Goal: Task Accomplishment & Management: Manage account settings

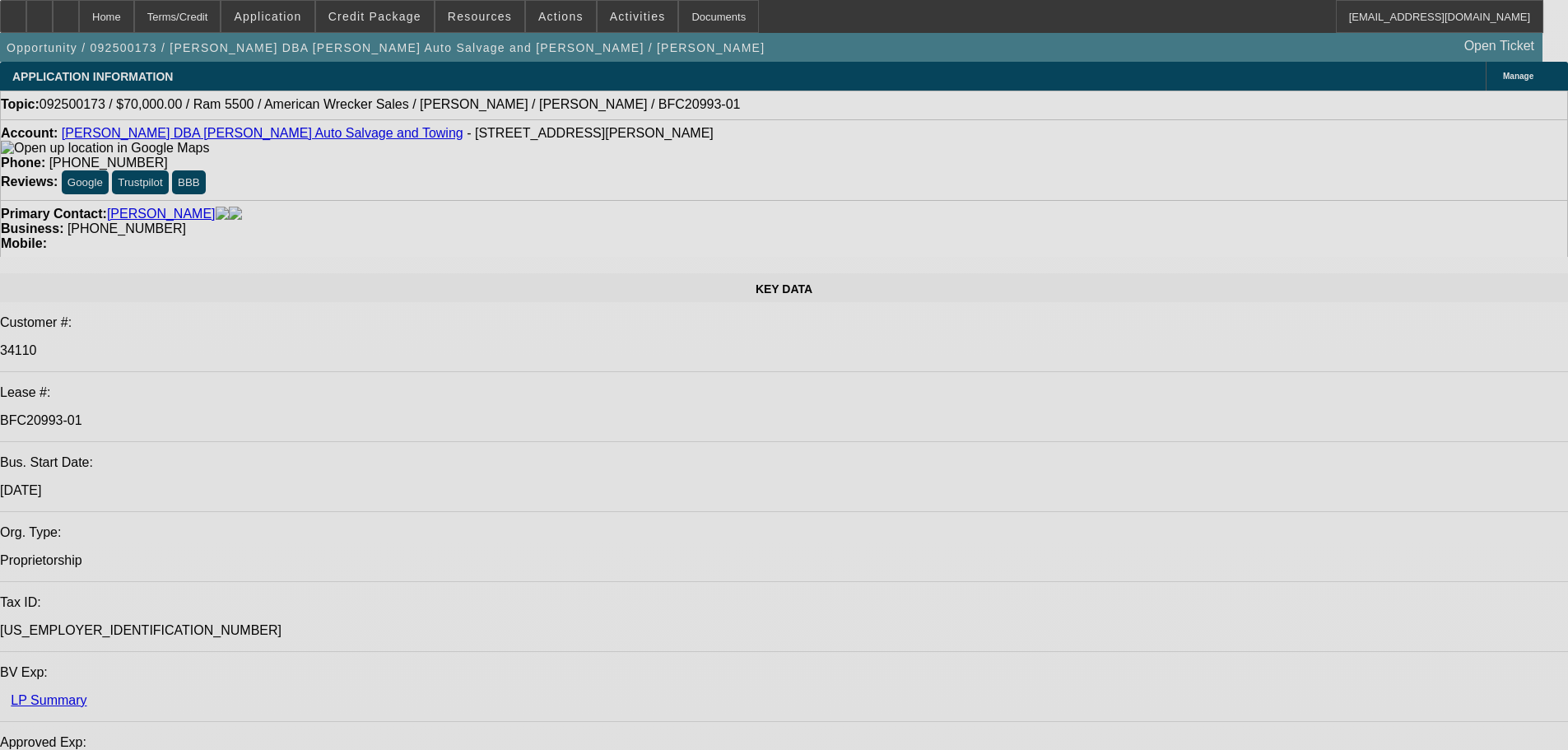
select select "0"
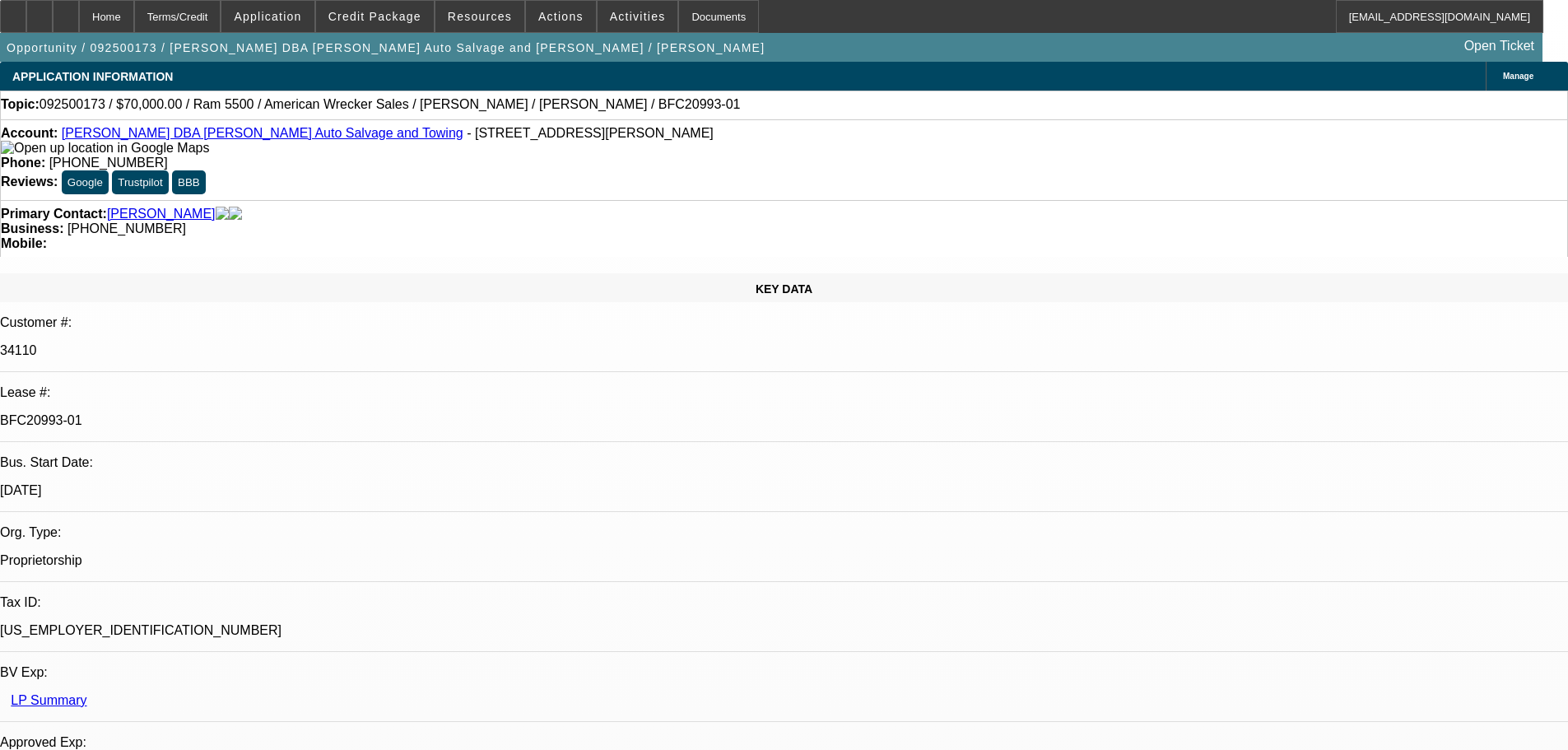
select select "2"
select select "0"
select select "6"
select select "0"
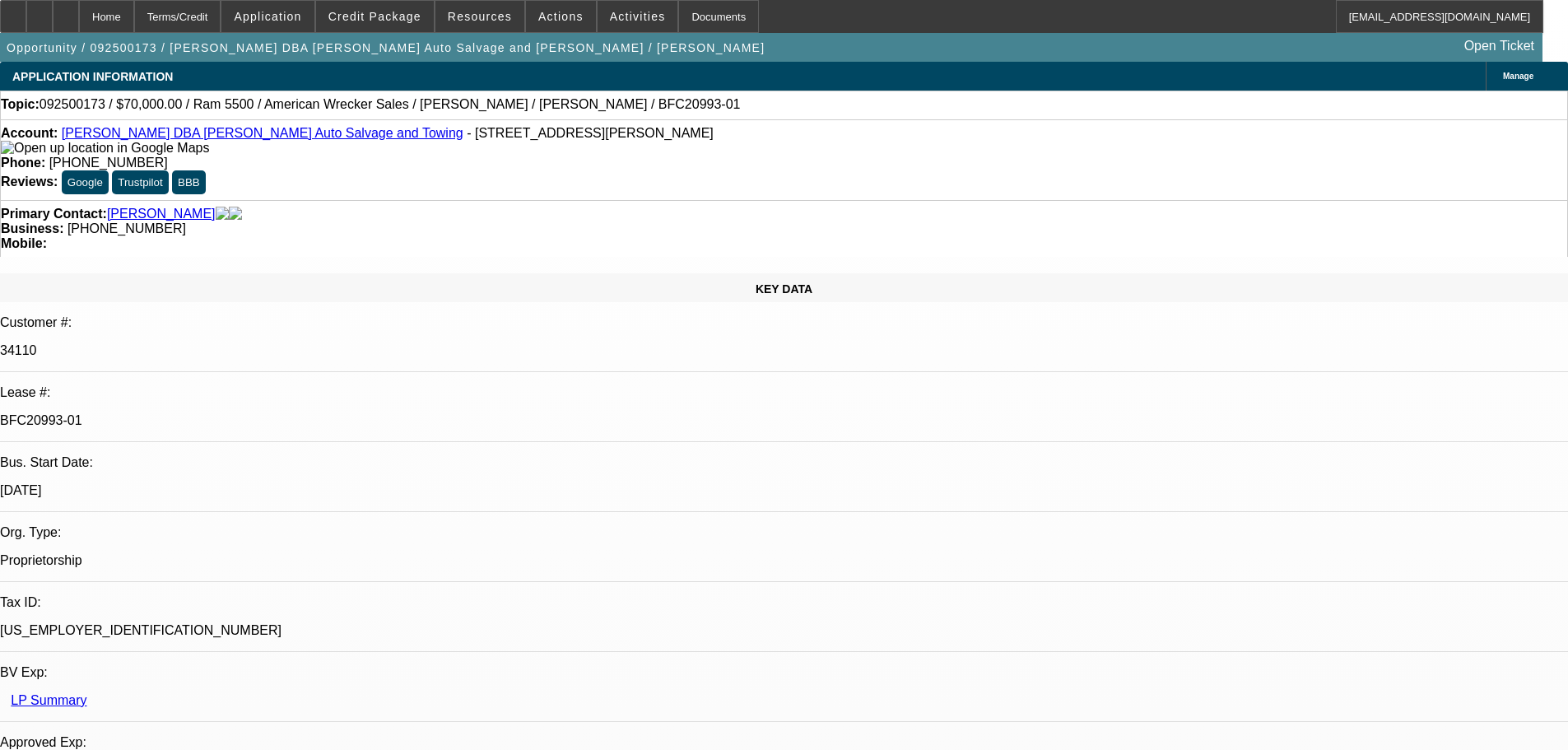
select select "2"
select select "0"
select select "2"
select select "0"
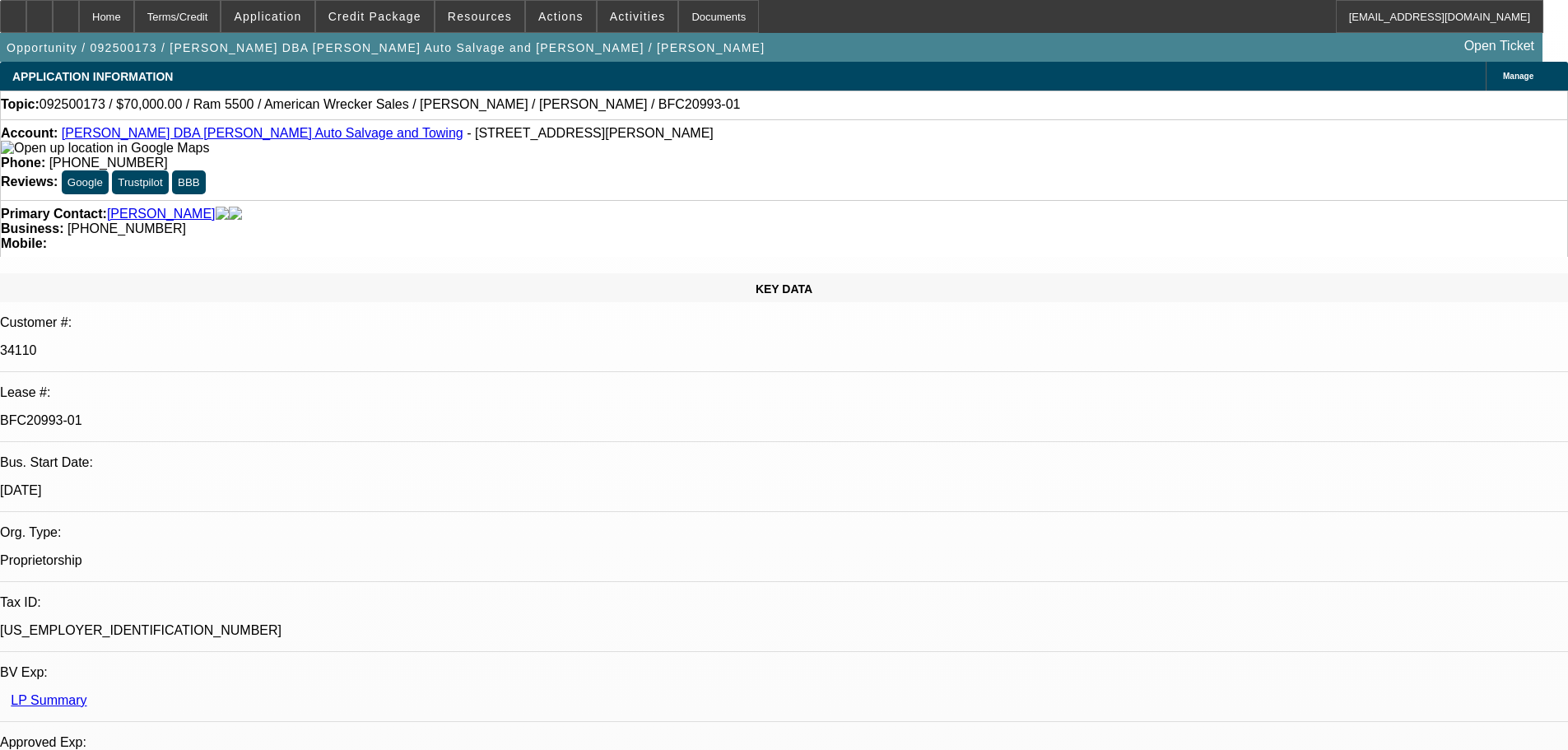
select select "2"
select select "0"
select select "6"
select select "0"
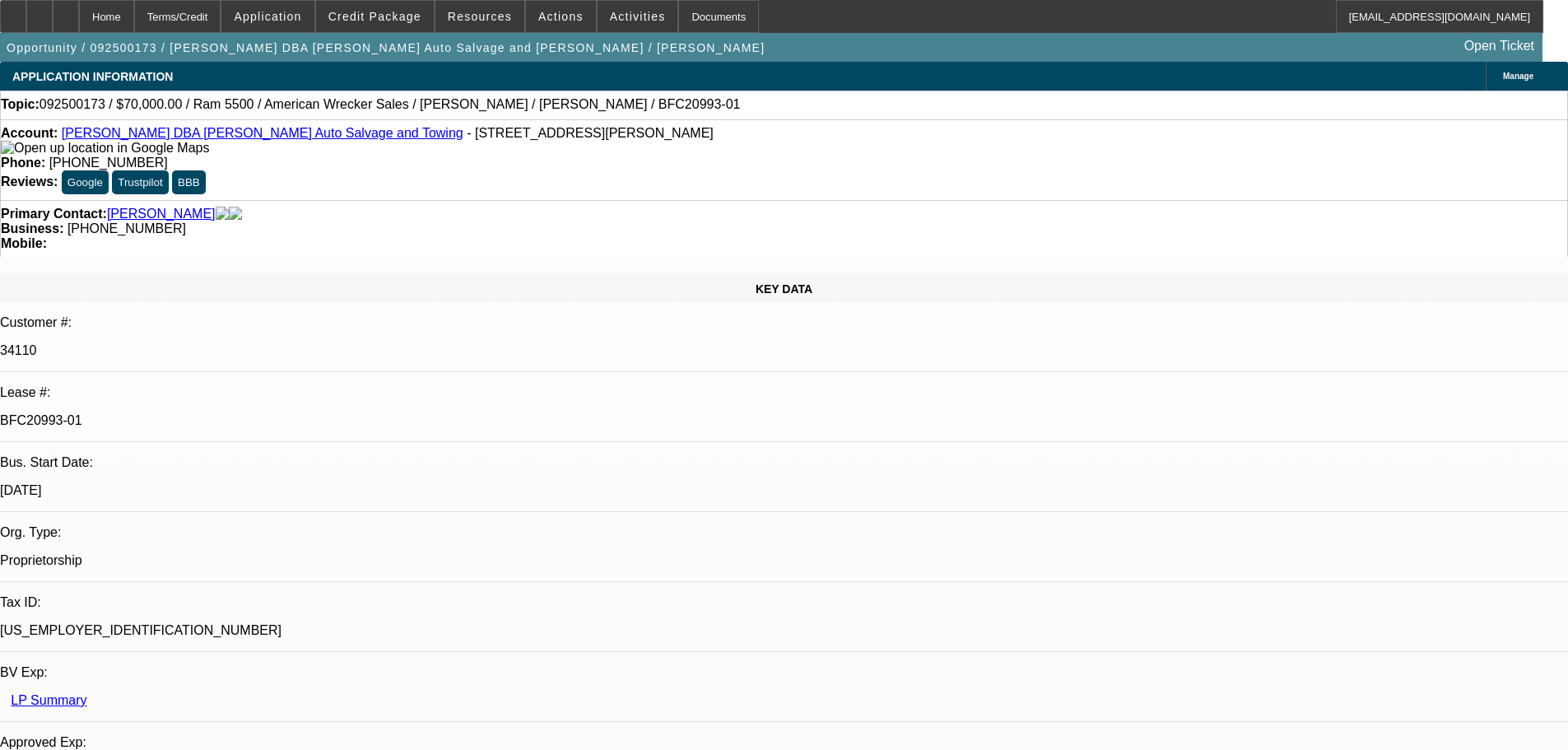
select select "2"
select select "0"
select select "6"
click at [680, 4] on div "Documents" at bounding box center [719, 16] width 81 height 33
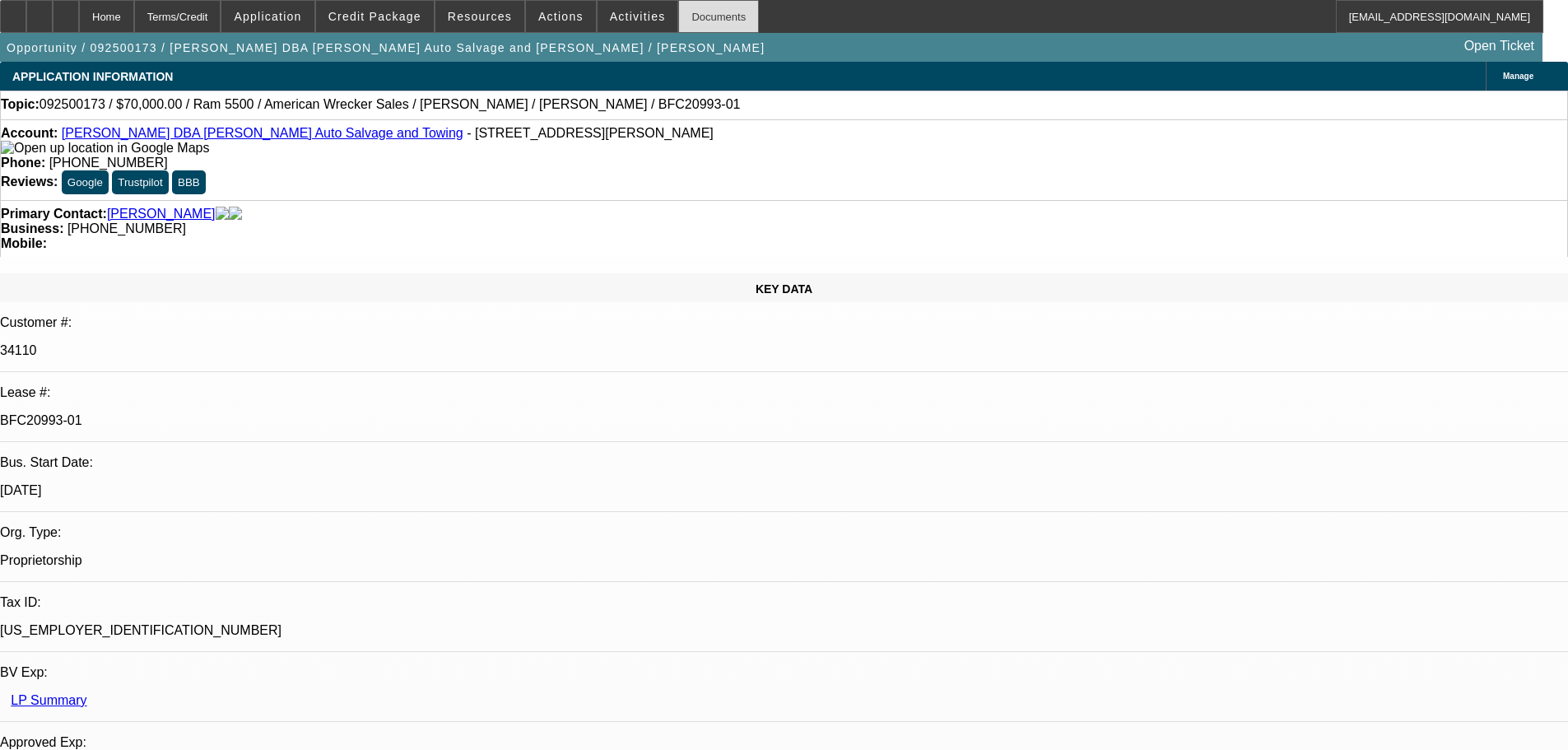
click at [680, 4] on div "Documents" at bounding box center [719, 16] width 81 height 33
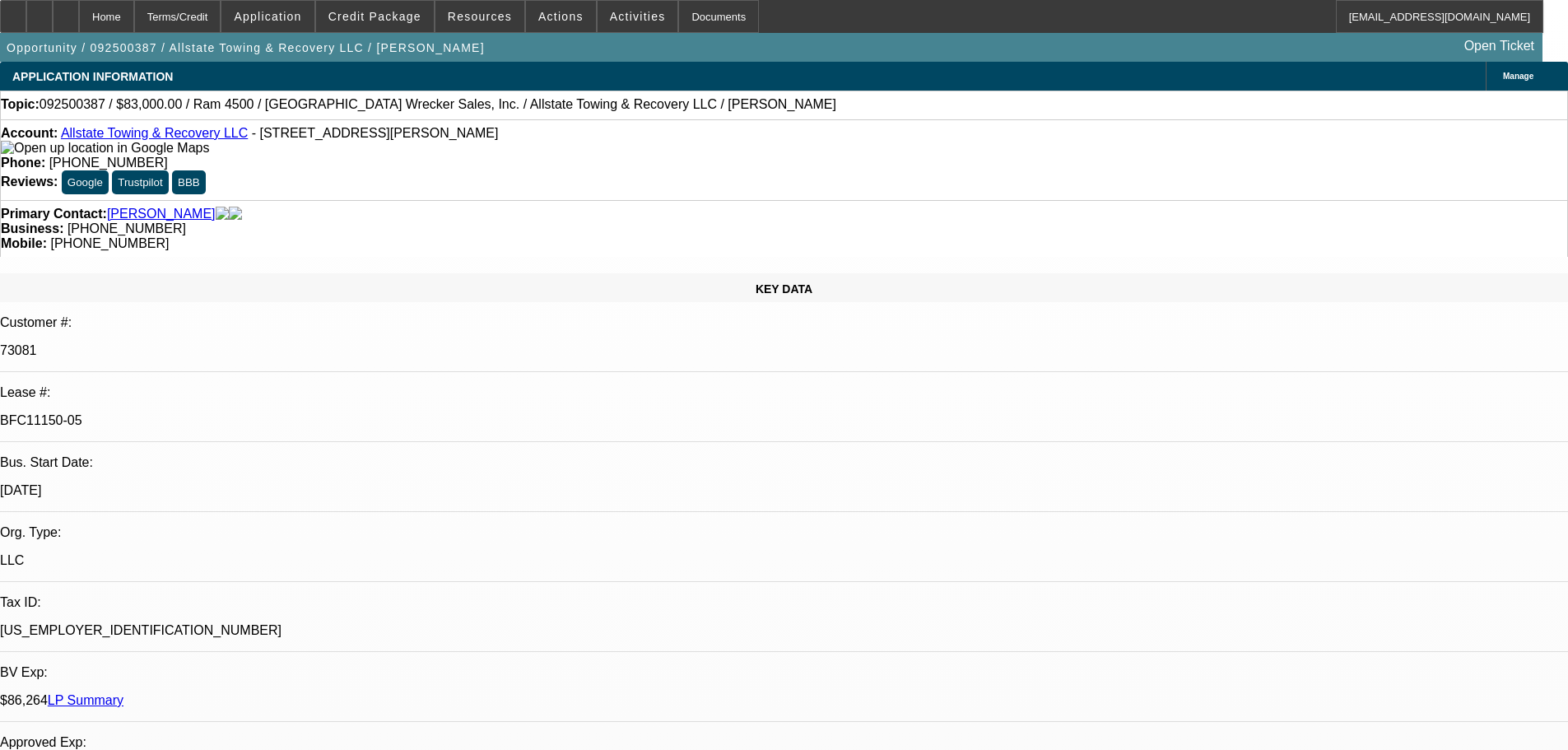
select select "0"
select select "2"
select select "0"
select select "6"
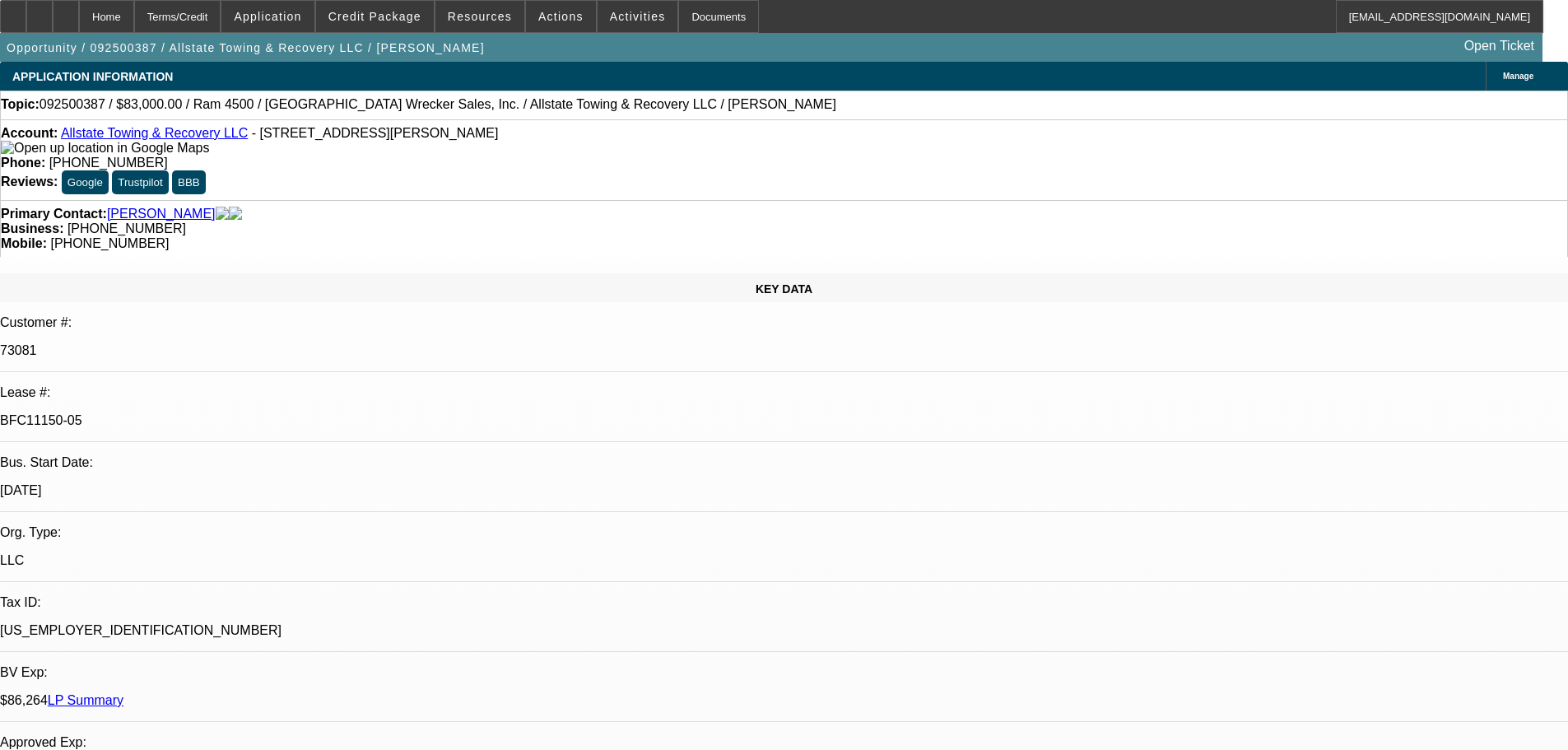
select select "0"
select select "2"
select select "0"
select select "6"
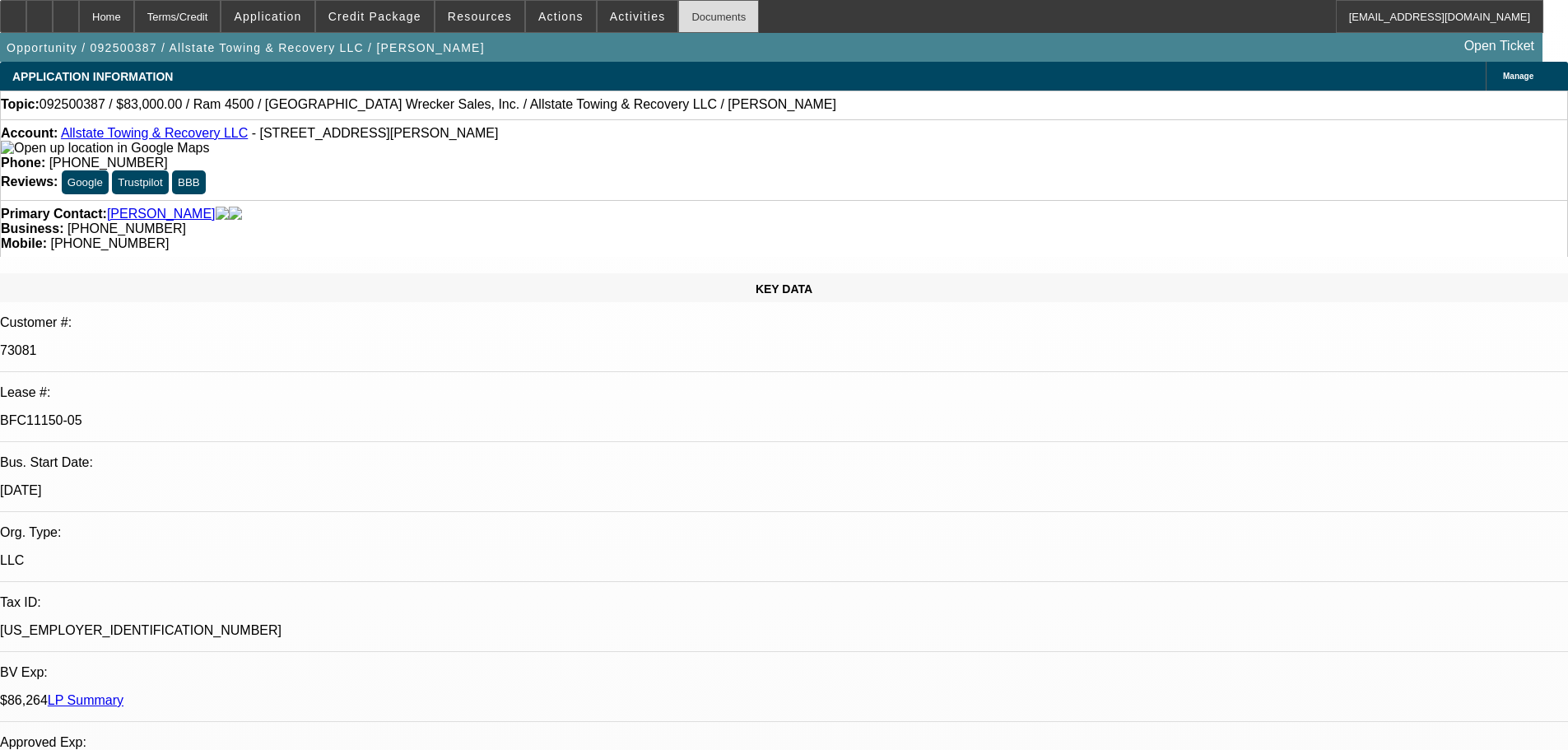
click at [692, 18] on div "Documents" at bounding box center [719, 16] width 81 height 33
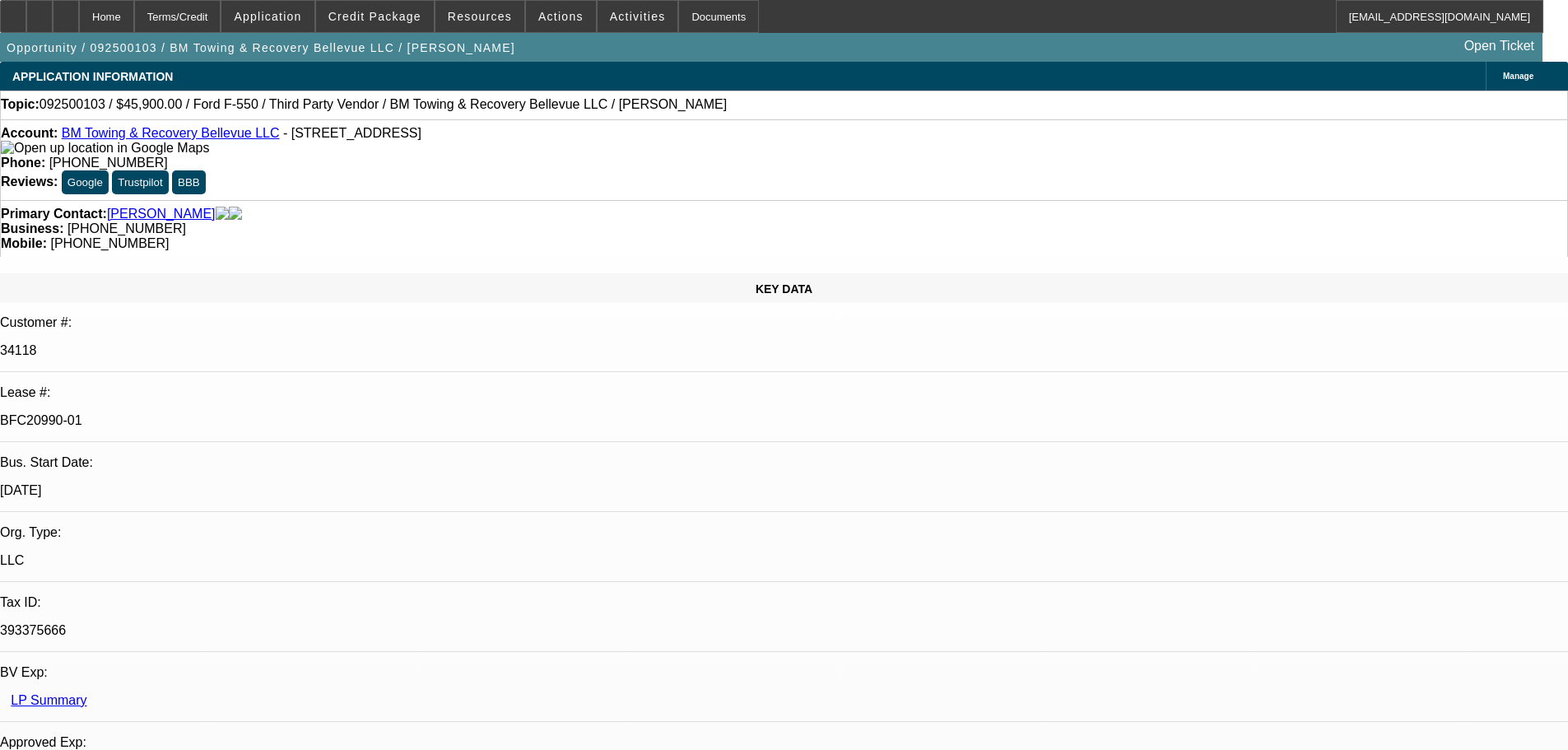
select select "0.15"
select select "2"
select select "0.1"
select select "4"
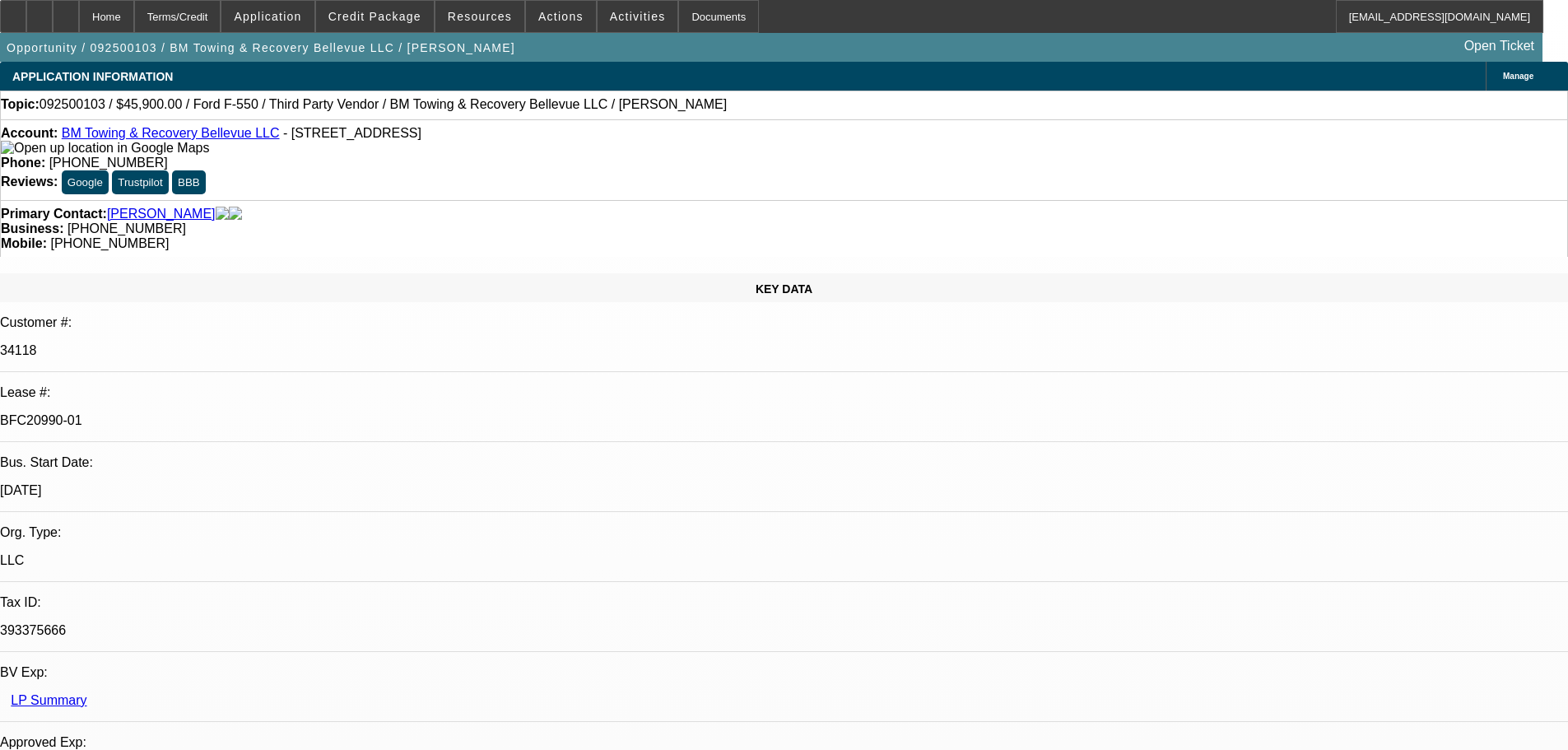
select select "0"
select select "2"
select select "0.1"
select select "4"
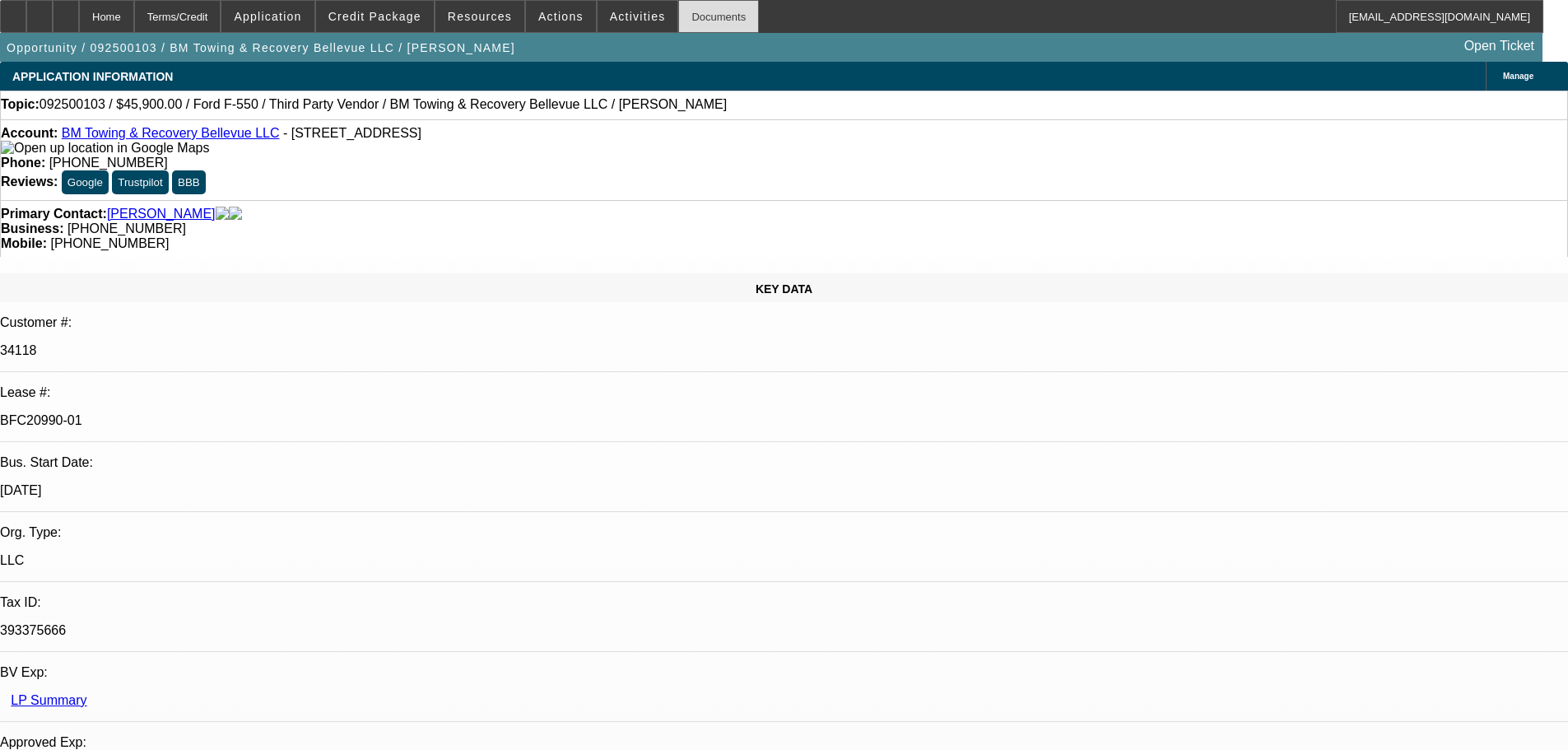
click at [708, 18] on div "Documents" at bounding box center [719, 16] width 81 height 33
